Goal: Task Accomplishment & Management: Use online tool/utility

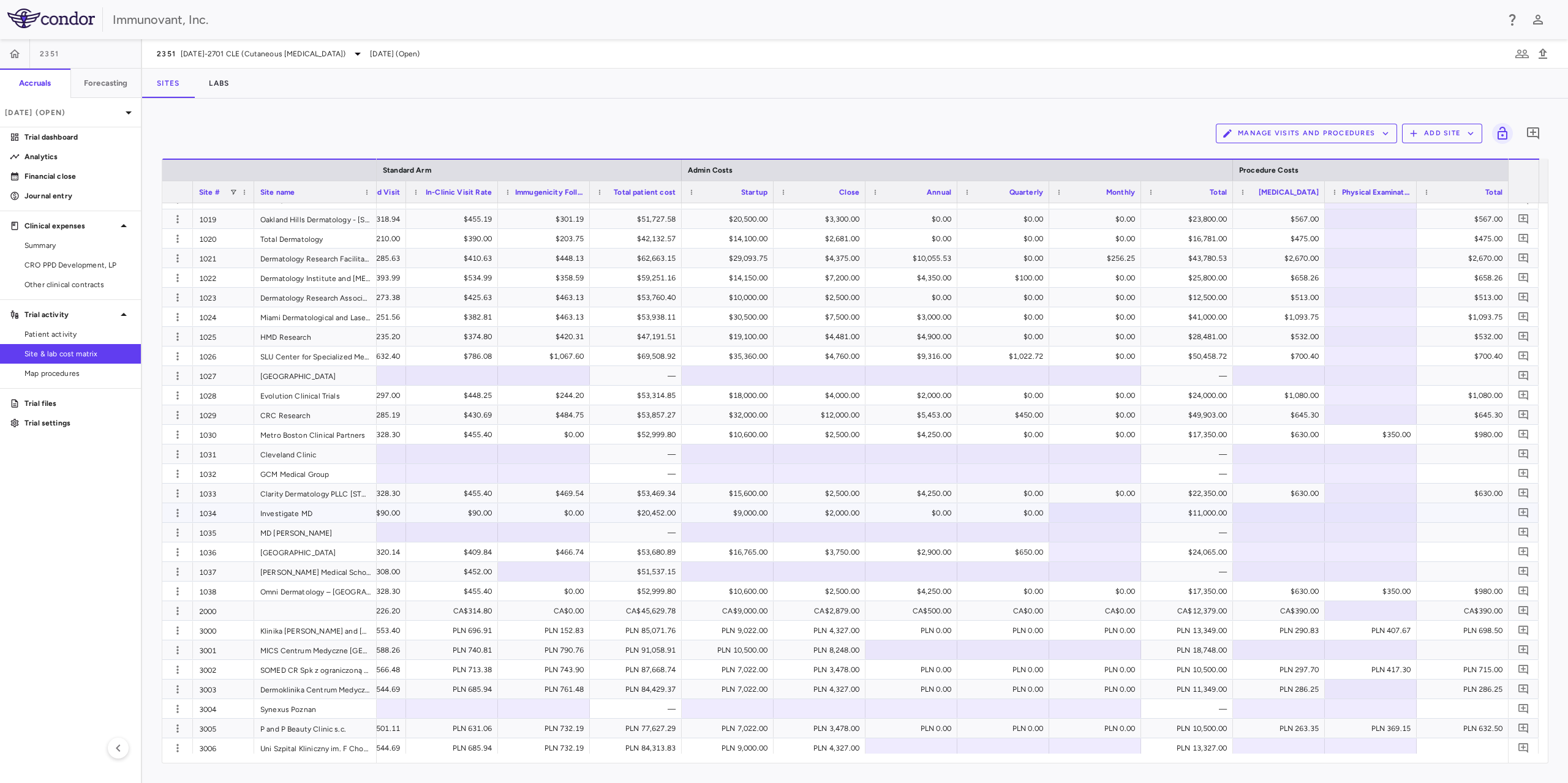
scroll to position [429, 0]
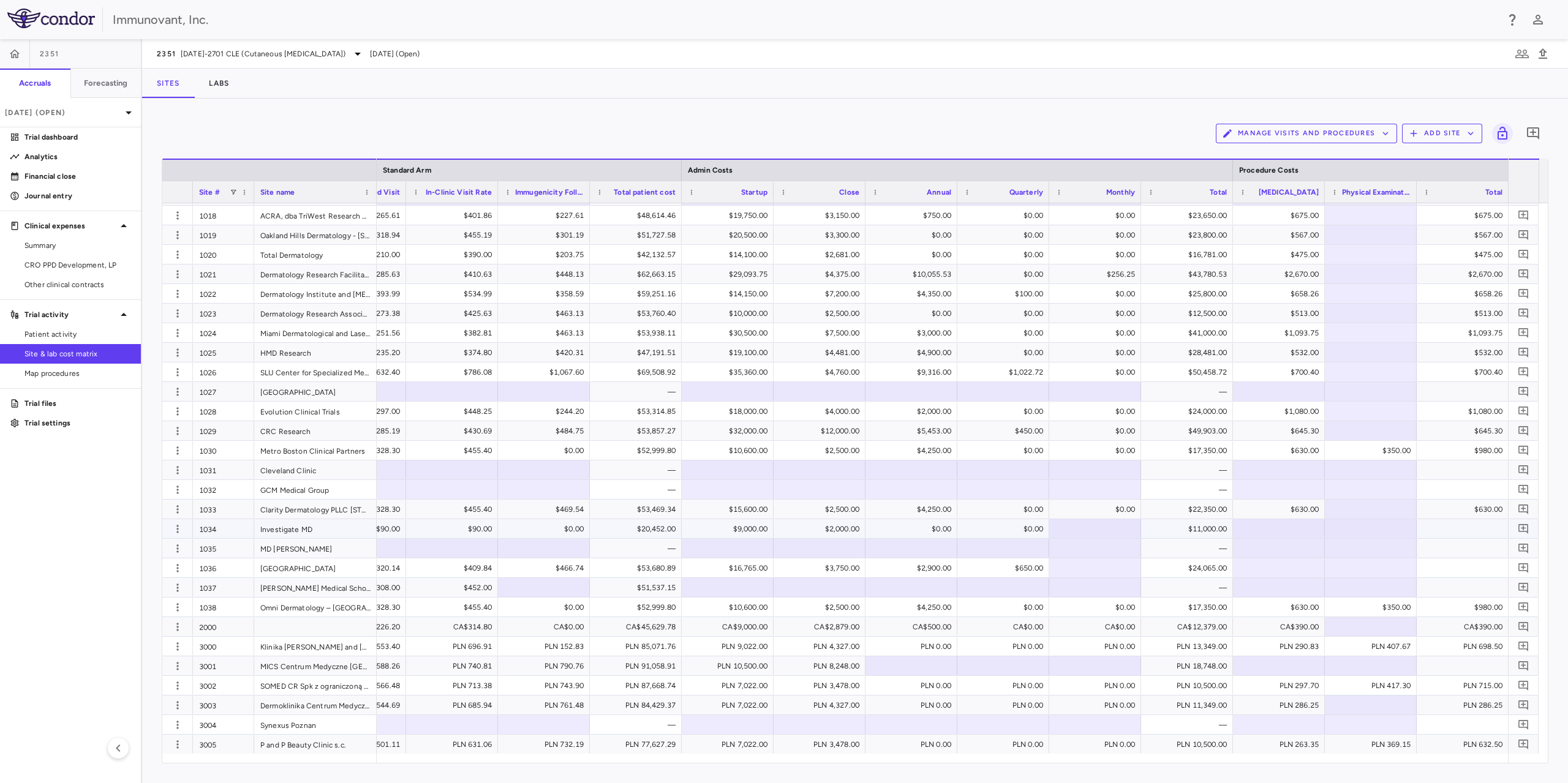
click at [1091, 523] on div at bounding box center [1095, 528] width 80 height 18
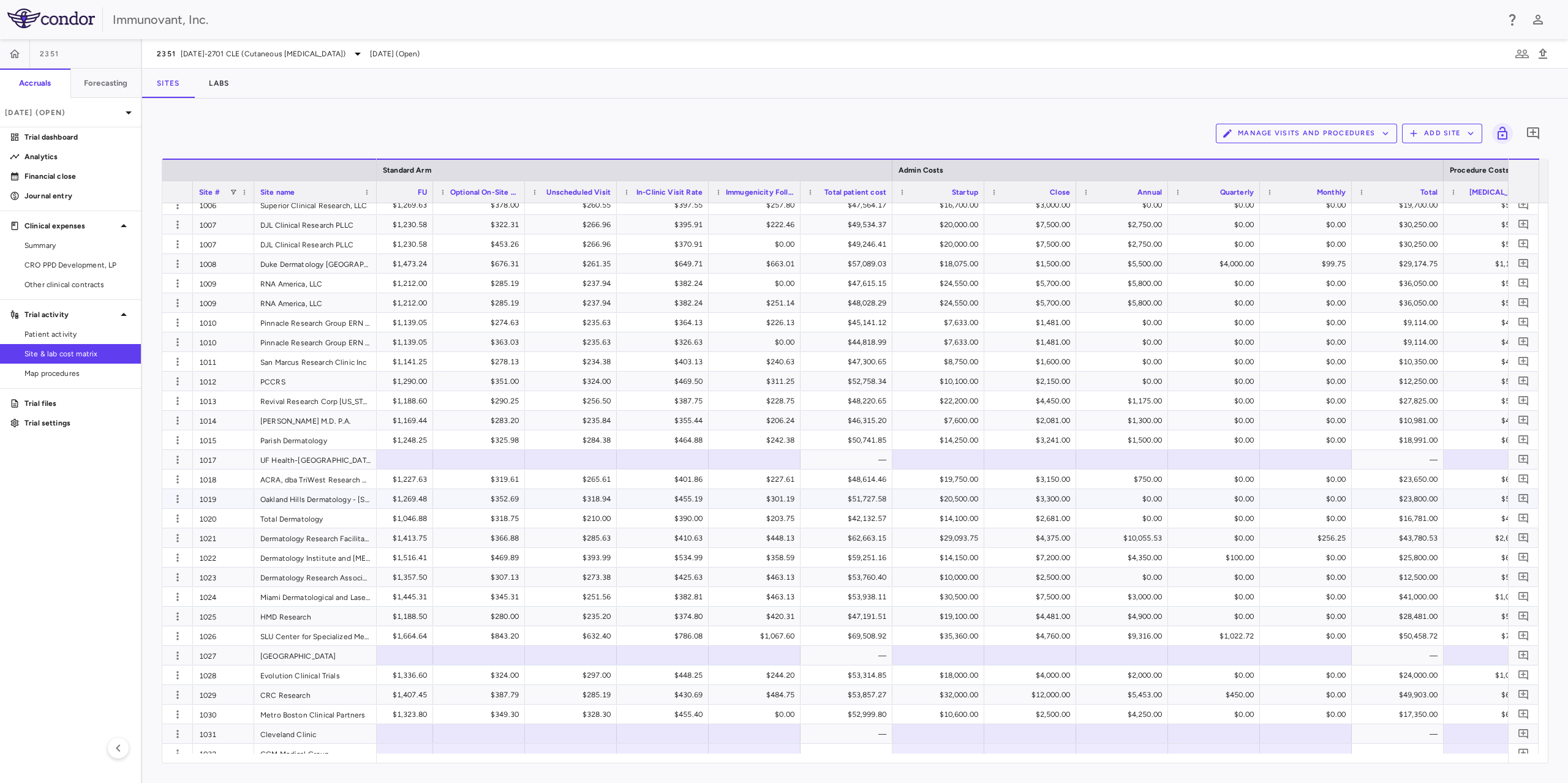
scroll to position [165, 0]
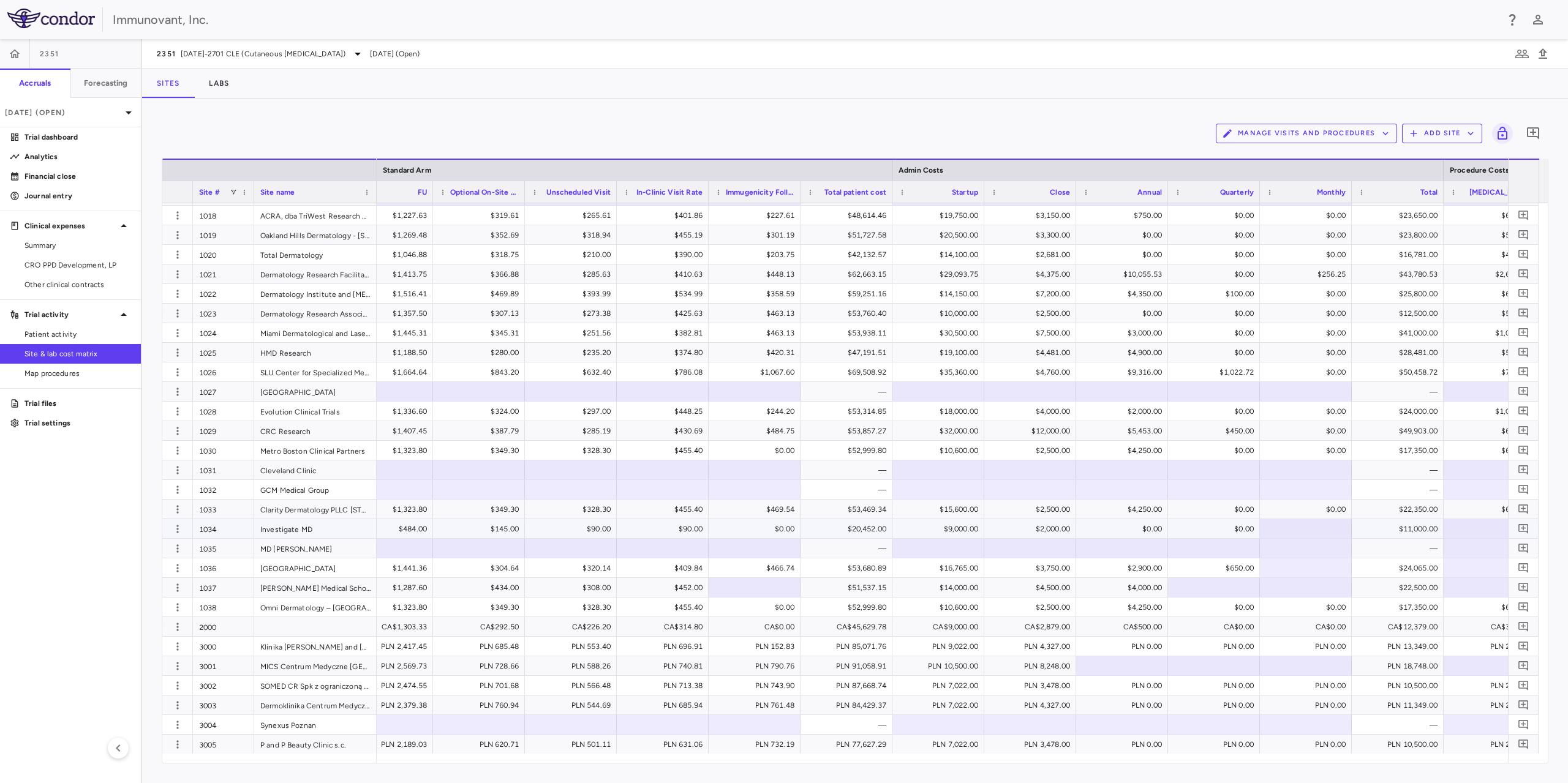
click at [1295, 530] on div at bounding box center [1305, 528] width 80 height 18
type input "*"
click at [1295, 569] on div at bounding box center [1305, 568] width 80 height 18
type input "*"
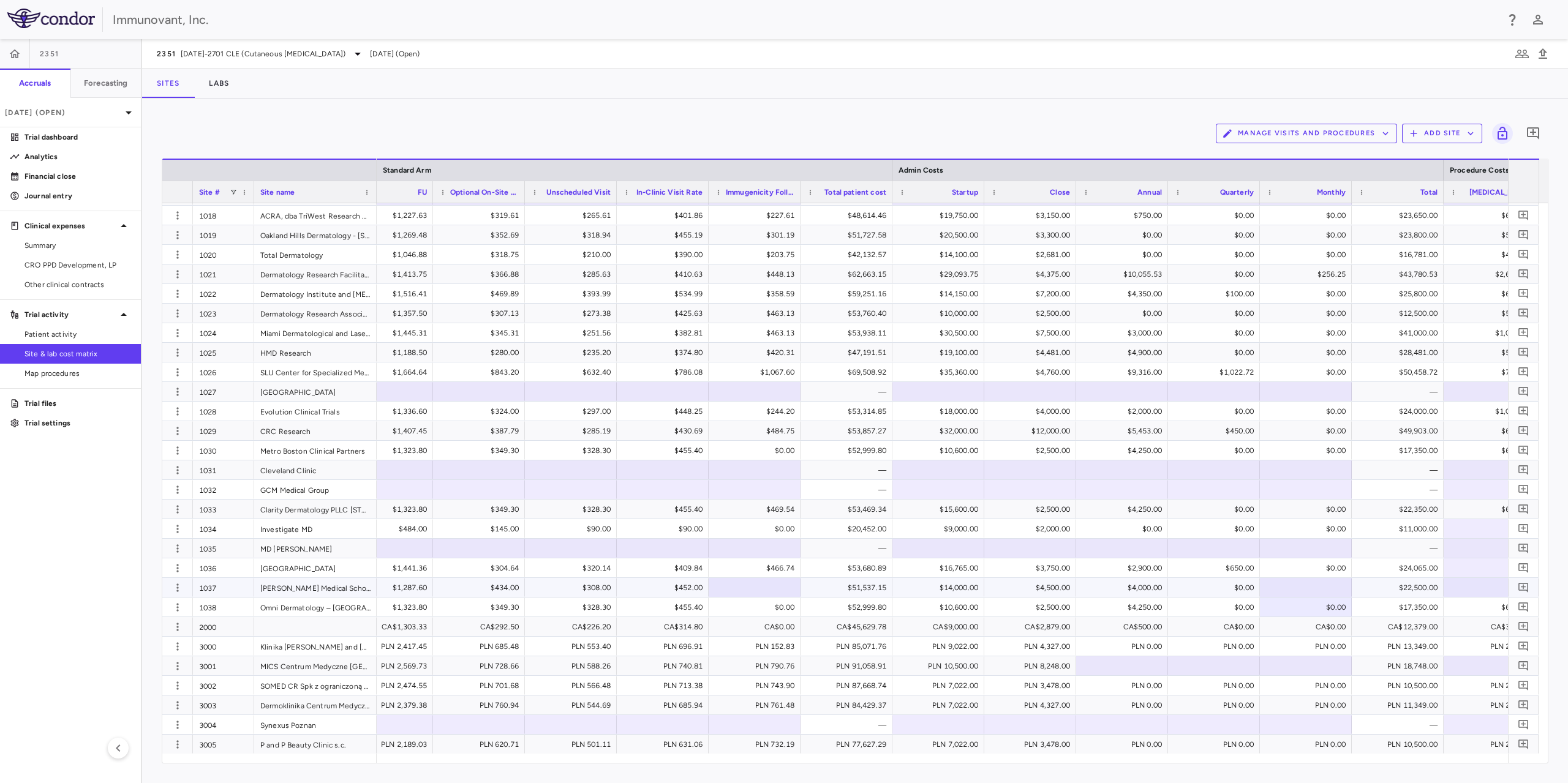
click at [1289, 583] on div at bounding box center [1305, 587] width 80 height 18
type input "*"
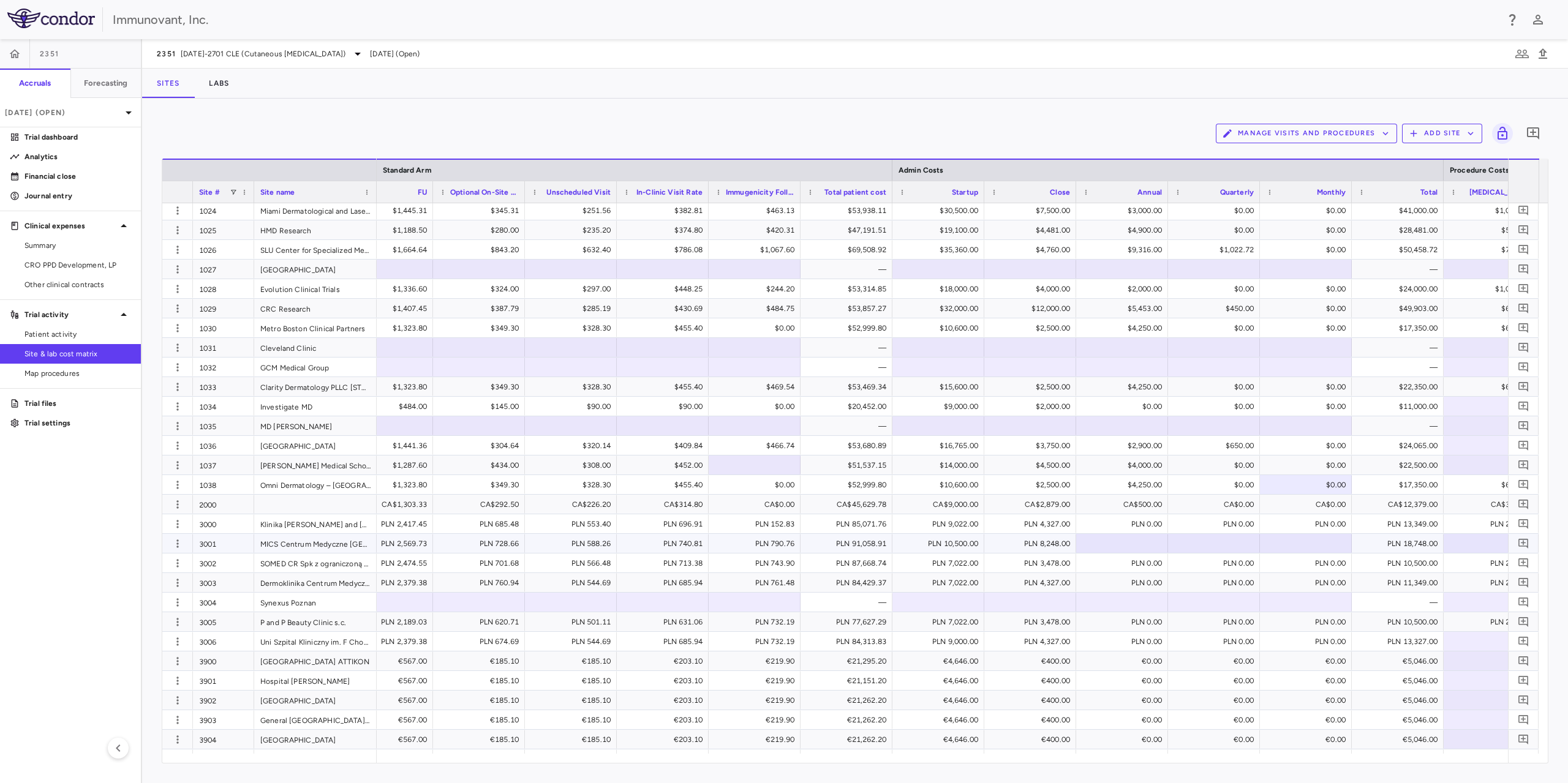
click at [1125, 548] on div at bounding box center [1122, 544] width 80 height 18
type input "*"
click at [1300, 540] on div at bounding box center [1305, 544] width 80 height 18
click at [1225, 544] on div at bounding box center [1214, 544] width 80 height 18
type input "*"
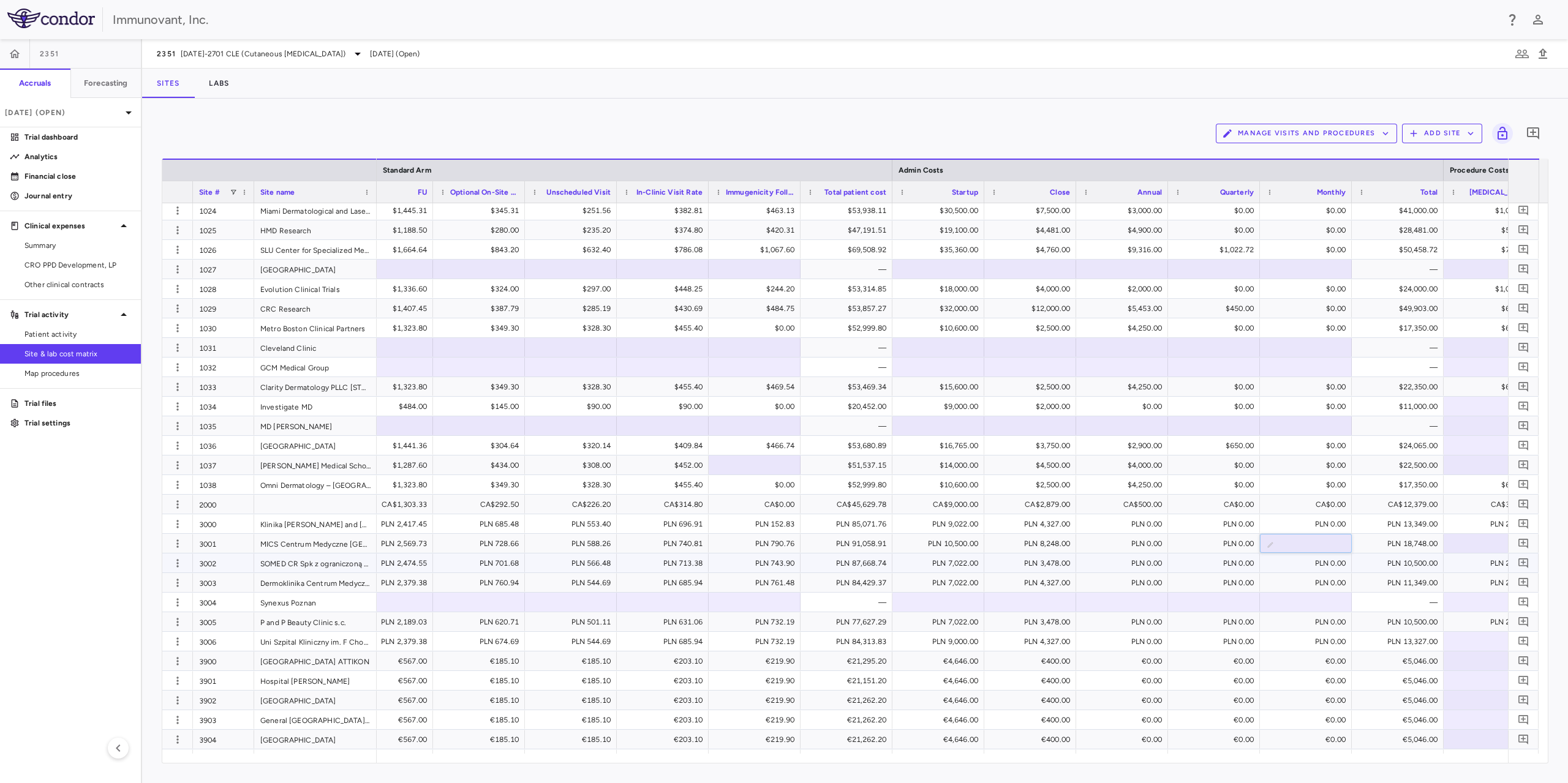
type input "*"
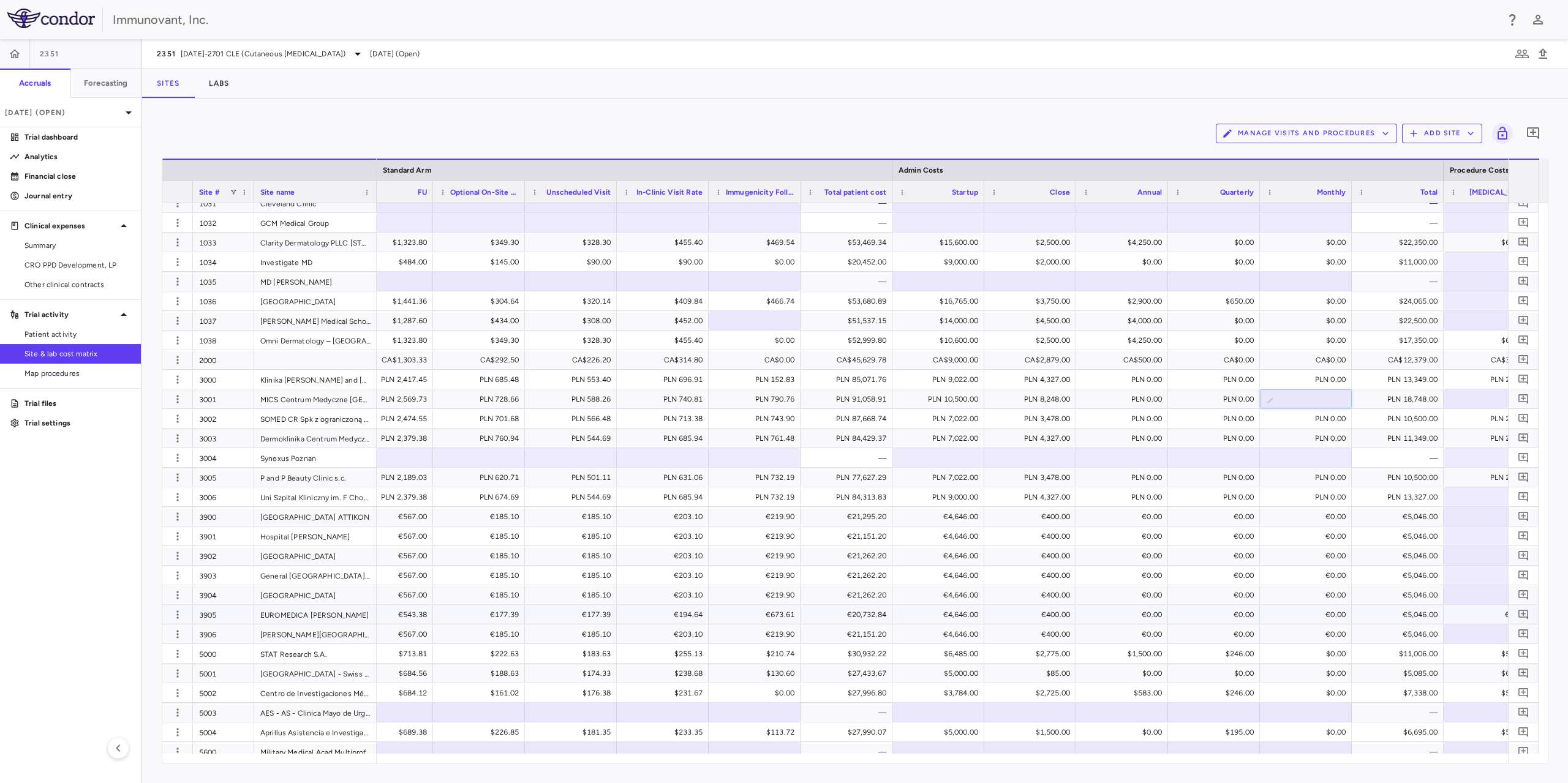
scroll to position [796, 0]
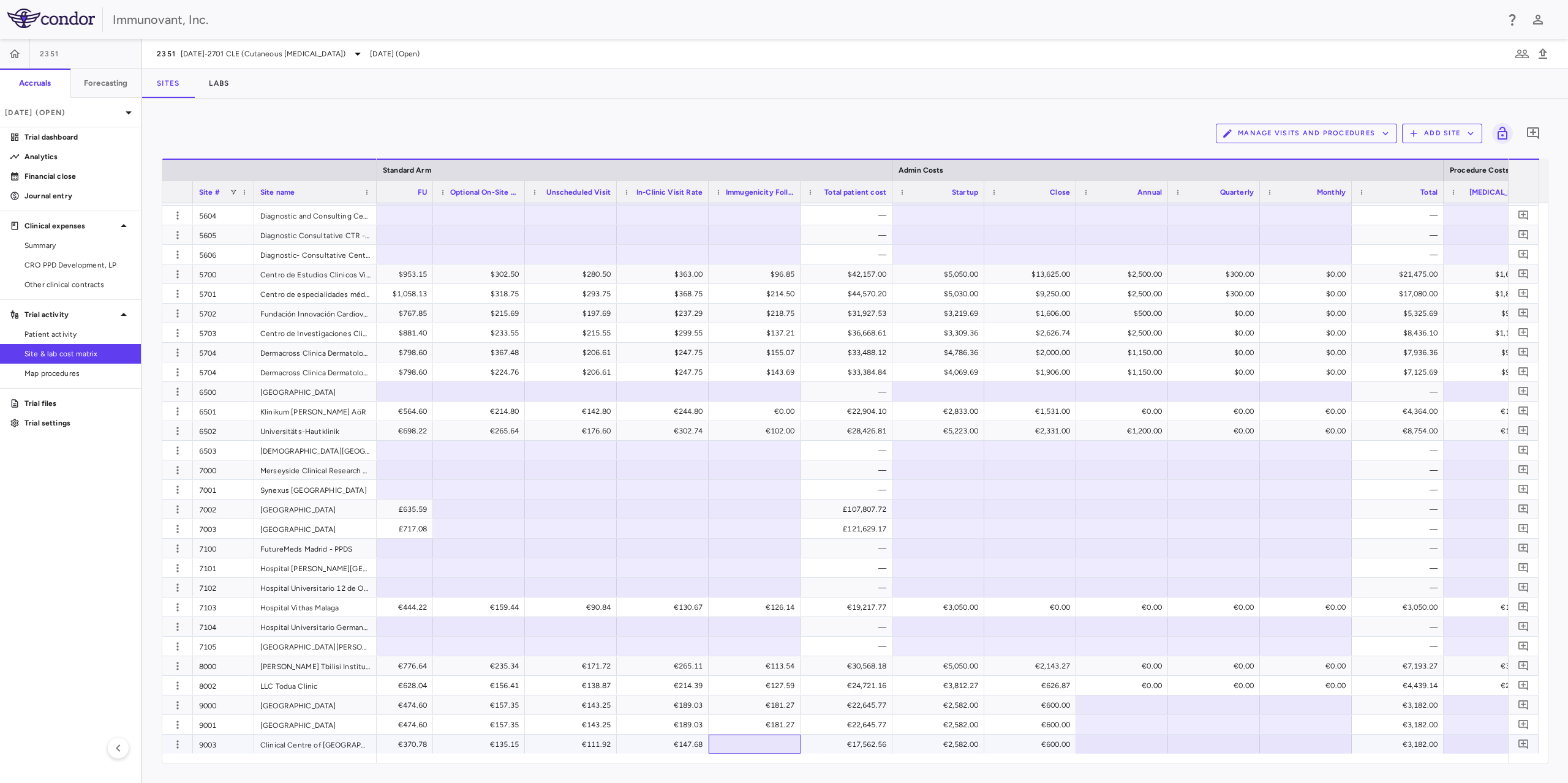
click at [774, 743] on div at bounding box center [754, 744] width 80 height 18
type input "*"
click at [1120, 703] on div at bounding box center [1122, 705] width 80 height 18
type input "*"
click at [1232, 706] on div at bounding box center [1214, 705] width 80 height 18
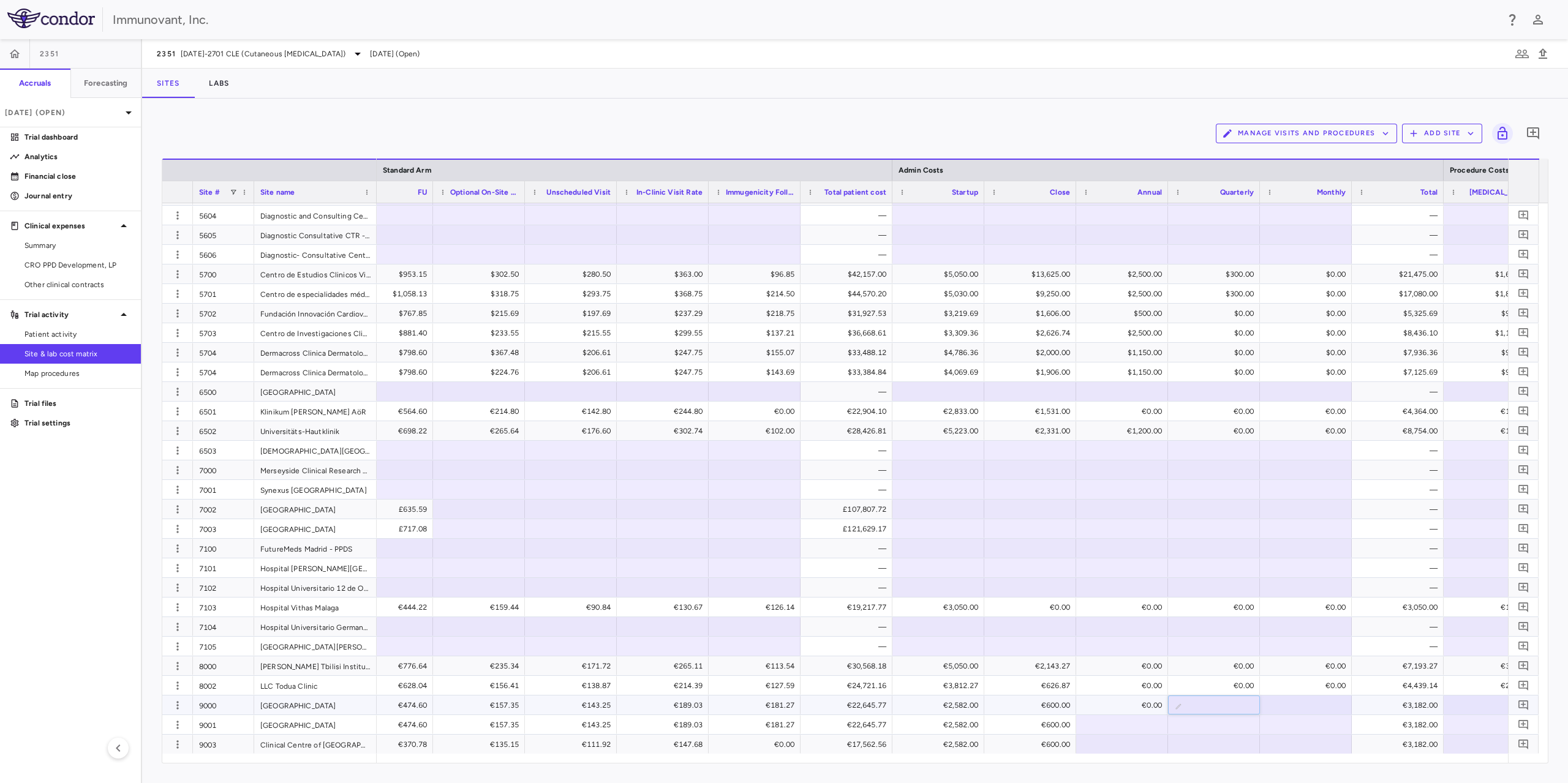
type input "*"
click at [1292, 706] on input "number" at bounding box center [1315, 706] width 72 height 20
type input "*"
click at [1203, 722] on div at bounding box center [1214, 725] width 80 height 18
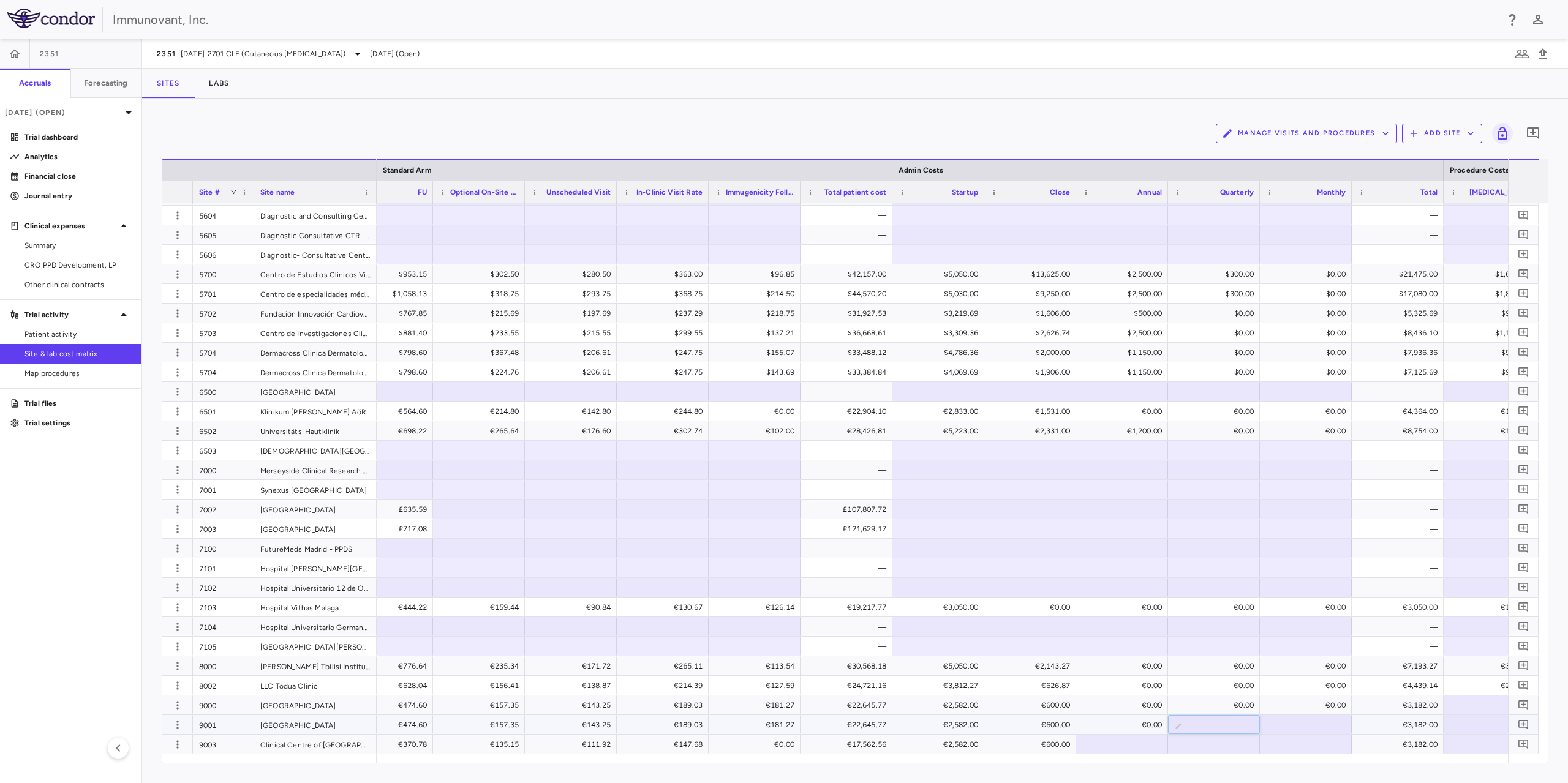
type input "*"
click at [1292, 726] on div at bounding box center [1305, 725] width 80 height 18
type input "*"
drag, startPoint x: 1114, startPoint y: 742, endPoint x: 1128, endPoint y: 742, distance: 14.0
click at [1128, 742] on div at bounding box center [1122, 744] width 80 height 18
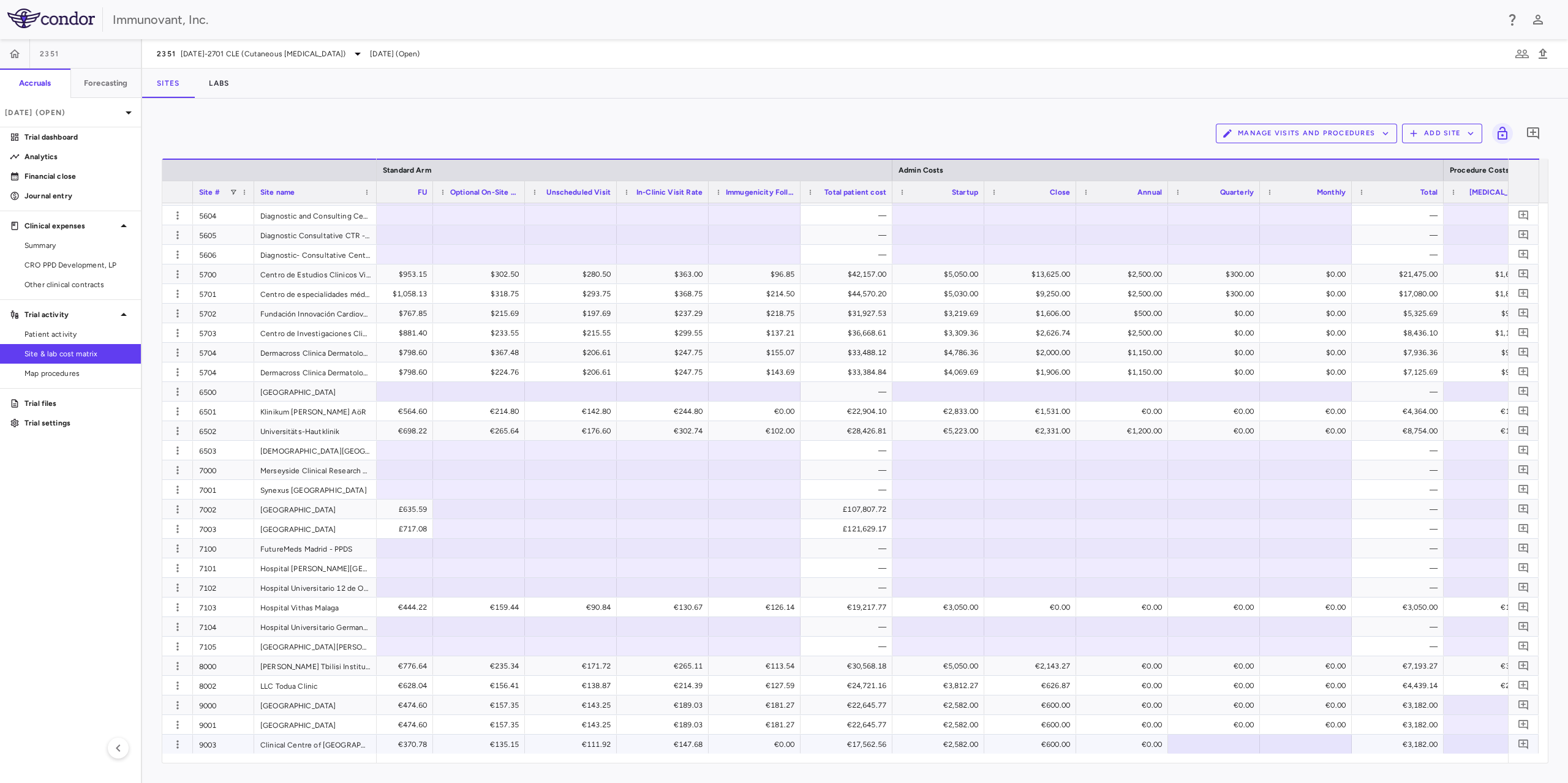
click at [1194, 743] on div at bounding box center [1214, 744] width 80 height 18
type input "*"
click at [1302, 744] on div at bounding box center [1305, 744] width 80 height 18
click at [1298, 745] on div at bounding box center [1305, 744] width 80 height 18
type input "*"
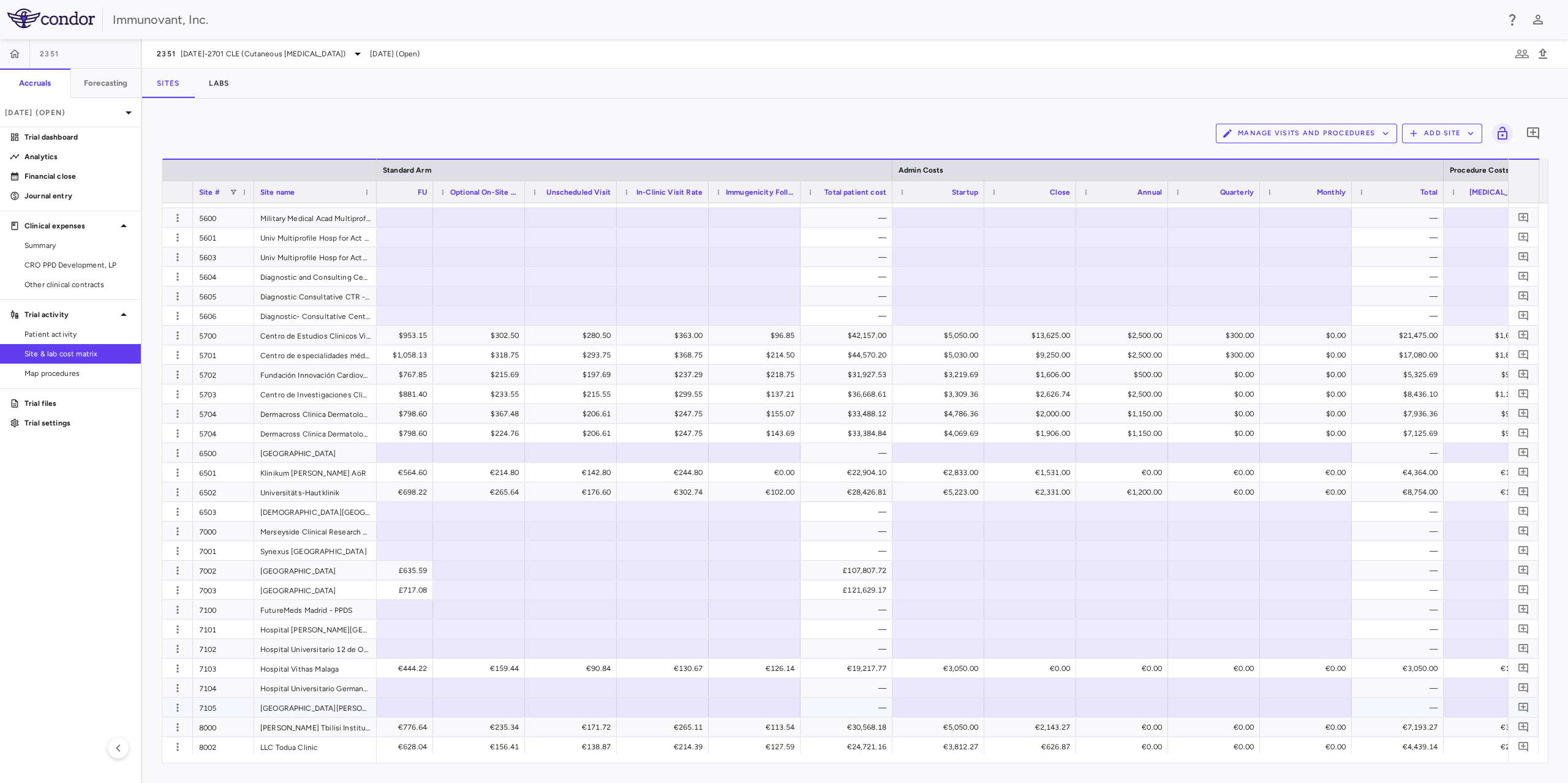
scroll to position [1272, 0]
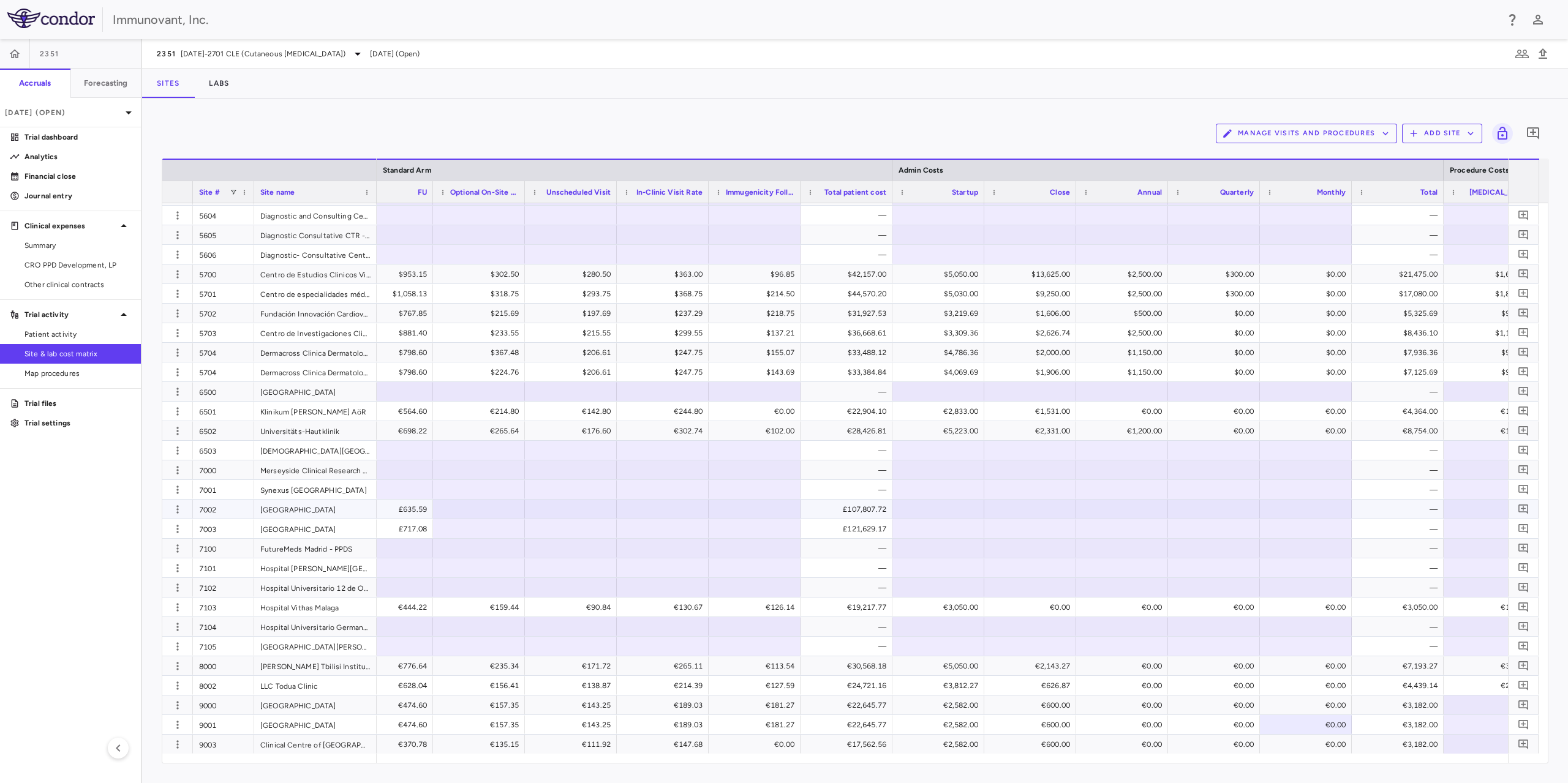
click at [487, 504] on div at bounding box center [479, 509] width 80 height 18
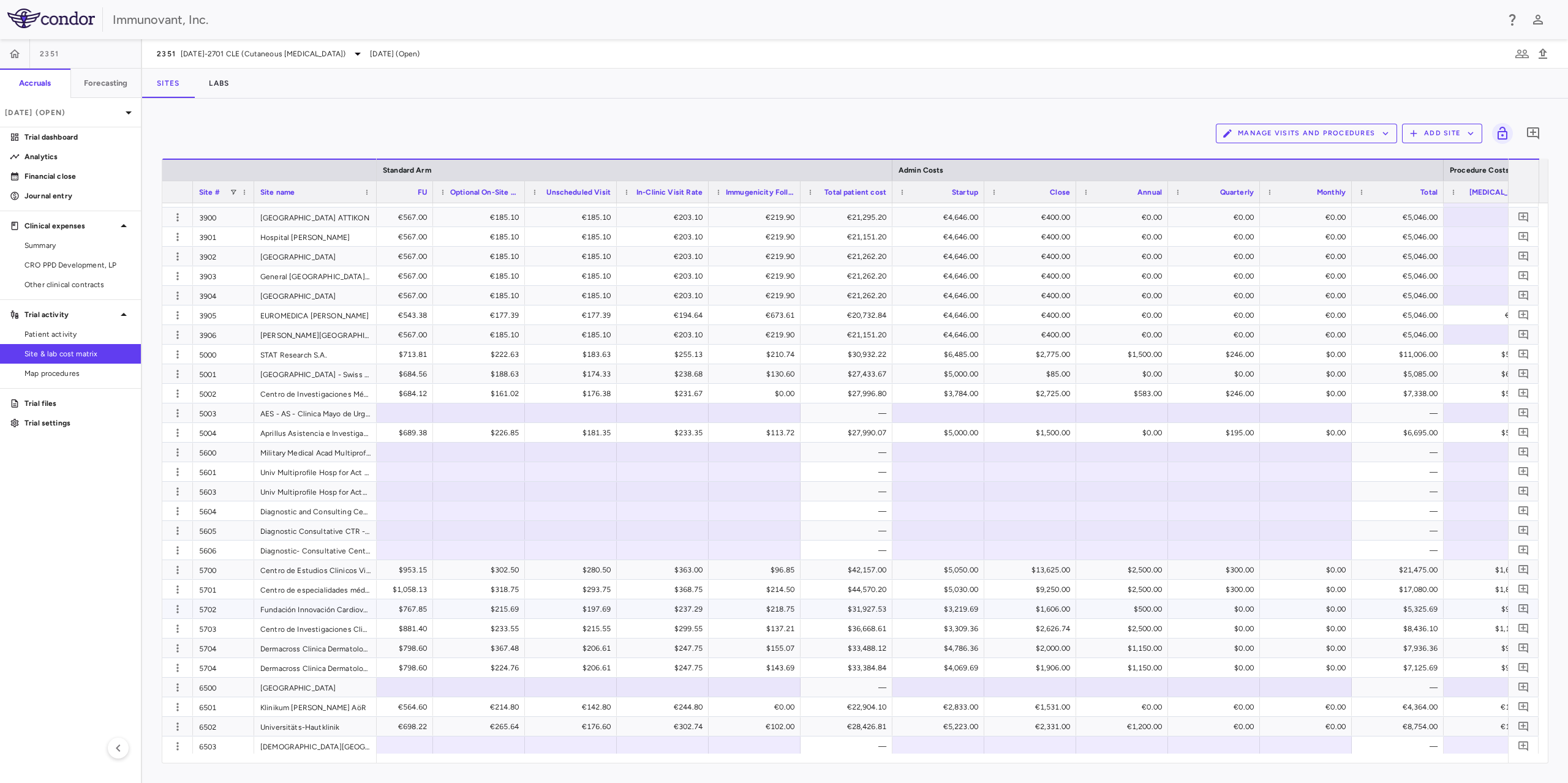
scroll to position [952, 0]
